Goal: Feedback & Contribution: Submit feedback/report problem

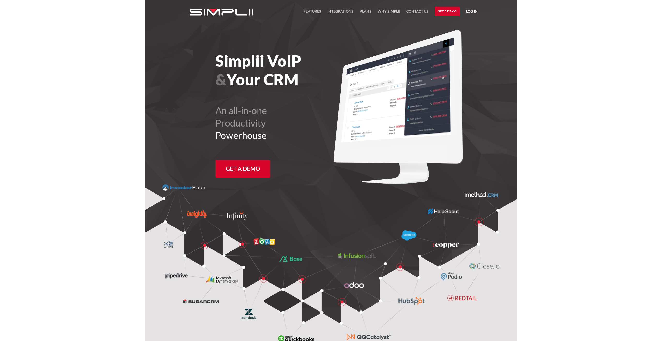
click at [469, 12] on link "Log in" at bounding box center [472, 12] width 12 height 8
click at [463, 25] on link "Manager Portal" at bounding box center [458, 27] width 33 height 8
click at [457, 34] on link "Payment Portal" at bounding box center [459, 35] width 32 height 8
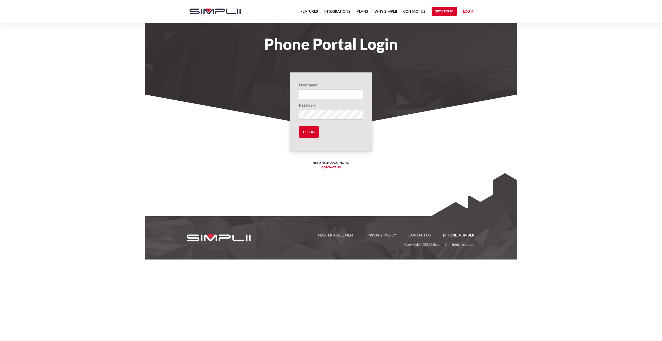
click at [337, 94] on input "Login" at bounding box center [331, 95] width 64 height 10
type input "1001@MBRoofing"
click at [299, 126] on input "Log in" at bounding box center [309, 131] width 20 height 11
click at [310, 134] on input "Log in" at bounding box center [309, 131] width 20 height 11
click at [301, 132] on input "Log in" at bounding box center [309, 131] width 20 height 11
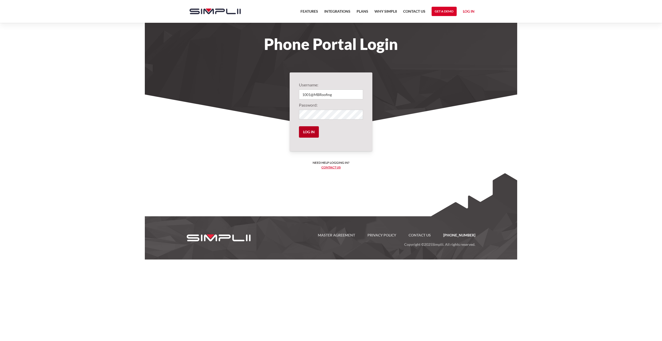
click at [312, 132] on input "Log in" at bounding box center [309, 131] width 20 height 11
click at [313, 133] on input "Log in" at bounding box center [309, 131] width 20 height 11
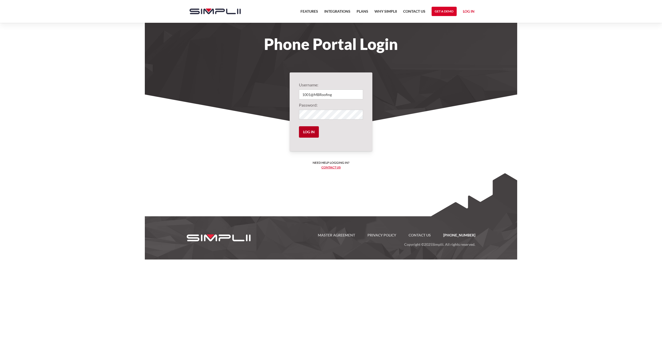
click at [313, 133] on input "Log in" at bounding box center [309, 131] width 20 height 11
click at [314, 133] on input "Log in" at bounding box center [309, 131] width 20 height 11
click at [464, 13] on link "Log in" at bounding box center [469, 12] width 12 height 8
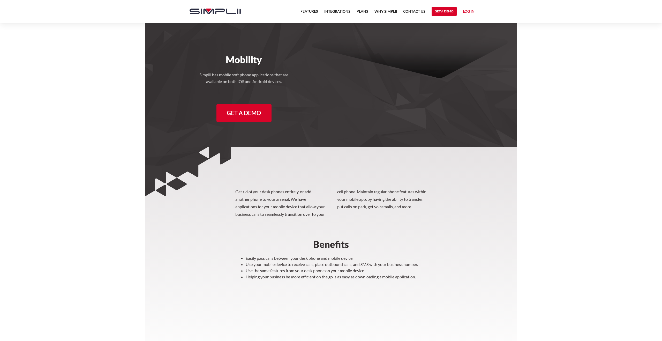
click at [465, 11] on link "Log in" at bounding box center [469, 12] width 12 height 8
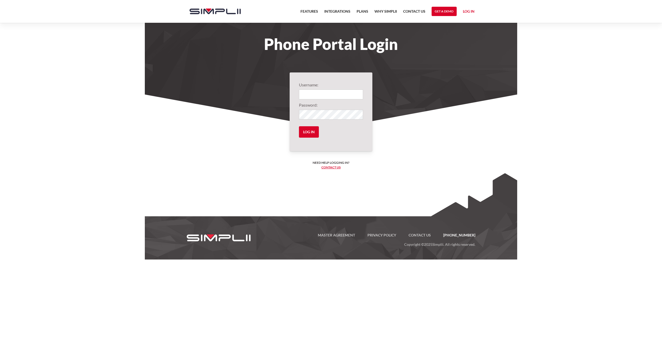
click at [302, 87] on label"] "Username:" at bounding box center [331, 85] width 64 height 6
click at [304, 93] on input "Login" at bounding box center [331, 95] width 64 height 10
type input "1001@MBRoofing"
click at [299, 126] on input "Log in" at bounding box center [309, 131] width 20 height 11
click at [312, 134] on input "Log in" at bounding box center [309, 131] width 20 height 11
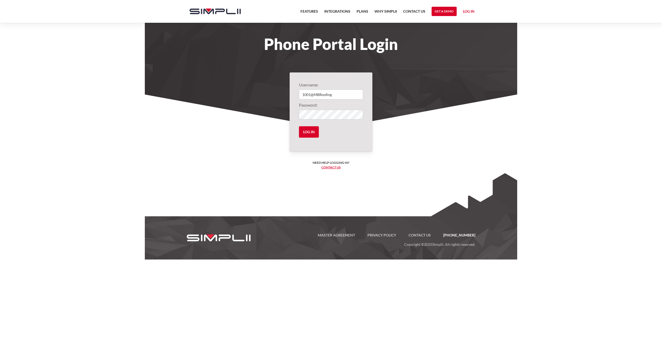
click at [331, 167] on link "Contact us" at bounding box center [331, 167] width 19 height 4
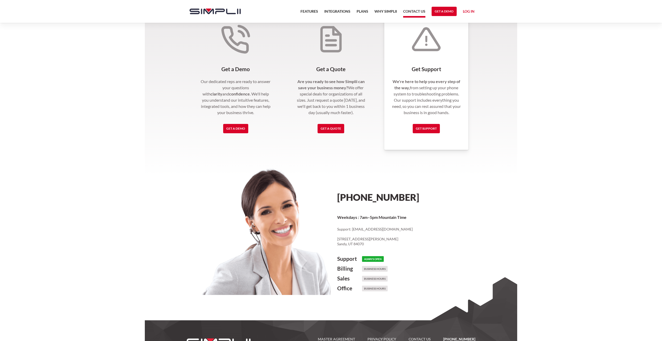
scroll to position [136, 0]
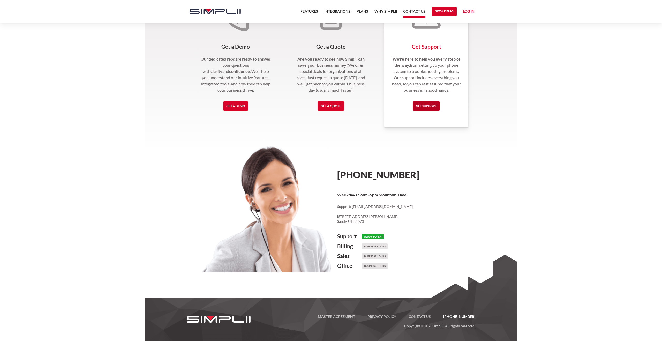
click at [418, 104] on link "Get Support" at bounding box center [426, 105] width 27 height 9
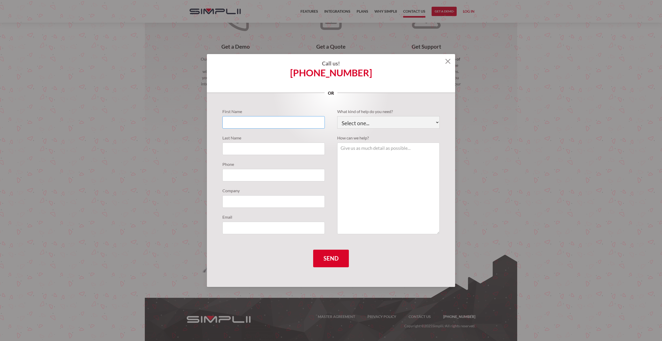
click at [241, 128] on input "Support Requests" at bounding box center [273, 122] width 102 height 12
type input "m"
type input "[PERSON_NAME]"
click at [240, 148] on input "Support Requests" at bounding box center [273, 149] width 102 height 12
type input "[PERSON_NAME]"
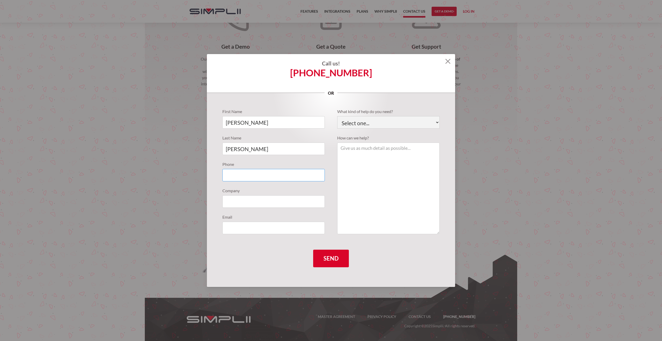
click at [239, 175] on input "Support Requests" at bounding box center [273, 175] width 102 height 12
type input "2318814070"
click at [239, 203] on input "Support Requests" at bounding box center [273, 201] width 102 height 12
type input "MBRoofing PLLC"
click at [231, 227] on input "Support Requests" at bounding box center [273, 228] width 102 height 12
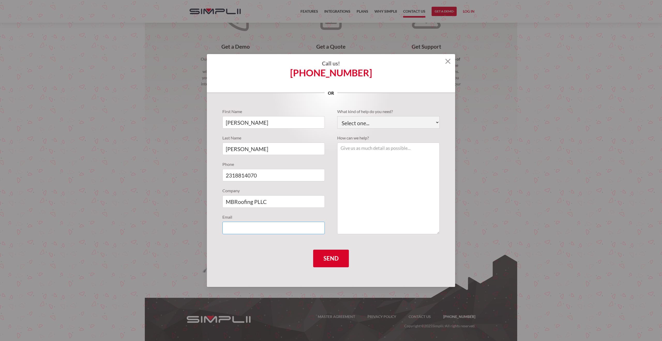
type input "[PERSON_NAME][EMAIL_ADDRESS][DOMAIN_NAME]"
click at [371, 122] on select "Select one... Technical Support Fusion App Support Sales Billing" at bounding box center [388, 122] width 102 height 12
select select "Billing"
click at [337, 116] on select "Select one... Technical Support Fusion App Support Sales Billing" at bounding box center [388, 122] width 102 height 12
click at [375, 157] on textarea "Support Requests" at bounding box center [388, 189] width 102 height 92
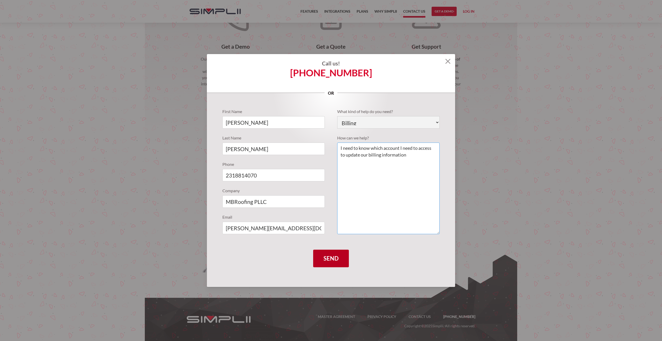
type textarea "I need to know which account I need to access to update our billing information"
click at [340, 257] on input "Send" at bounding box center [331, 259] width 36 height 18
type input "Please wait..."
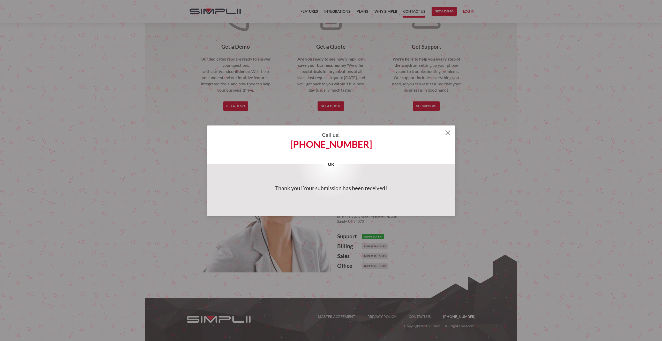
click at [448, 132] on img at bounding box center [447, 132] width 5 height 5
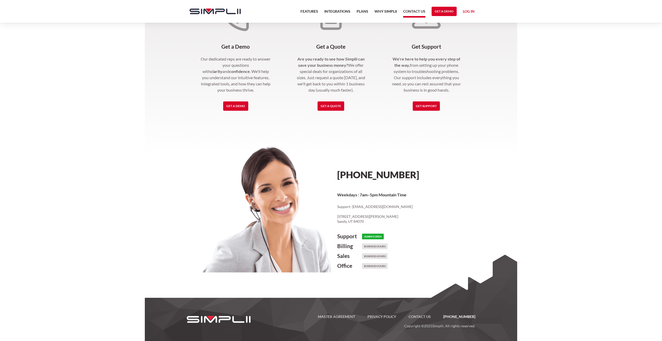
click at [464, 11] on link "Log in" at bounding box center [469, 12] width 12 height 8
